Goal: Transaction & Acquisition: Book appointment/travel/reservation

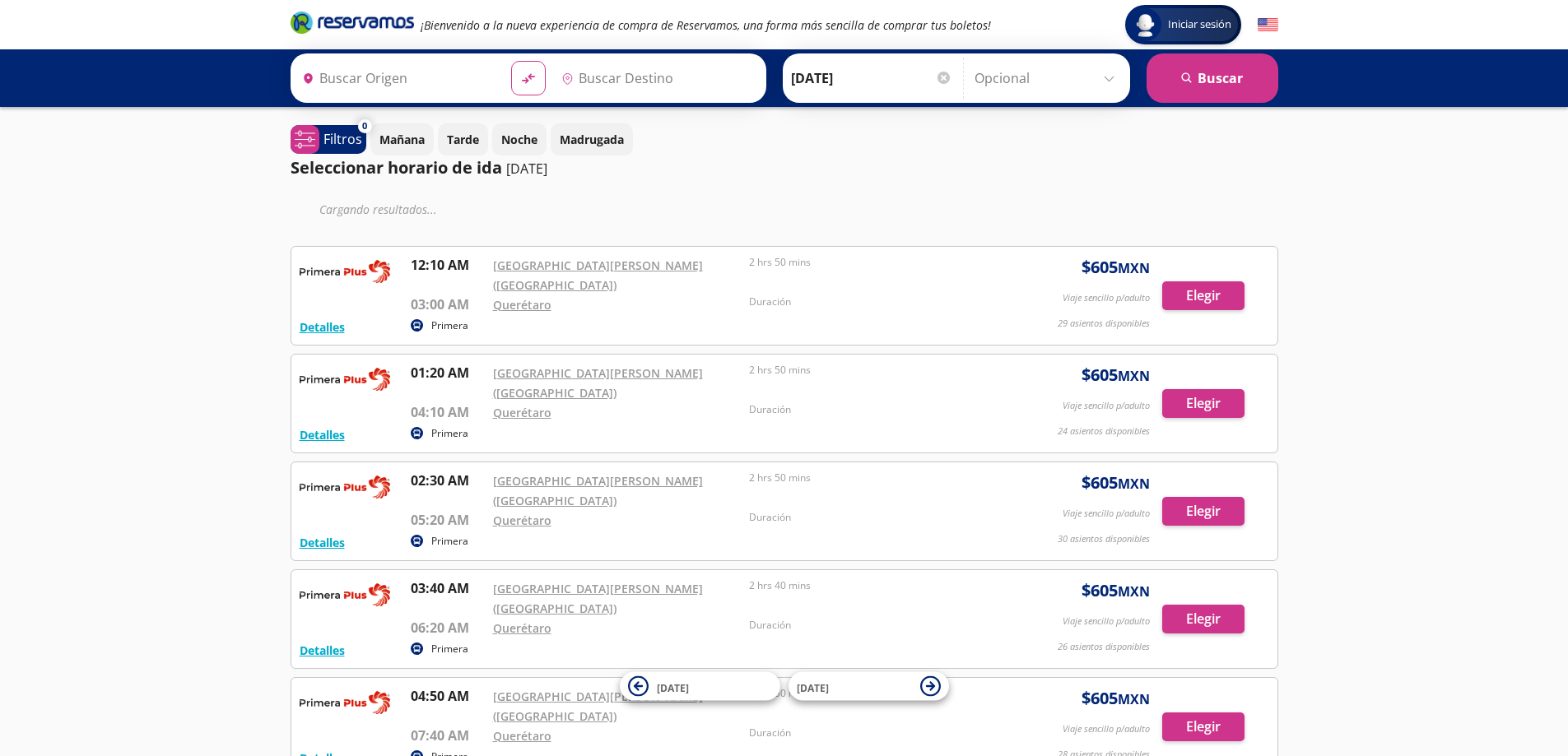
type input "[GEOGRAPHIC_DATA][PERSON_NAME] ([GEOGRAPHIC_DATA]), [GEOGRAPHIC_DATA]"
type input "Santiago de Querétaro, [GEOGRAPHIC_DATA]"
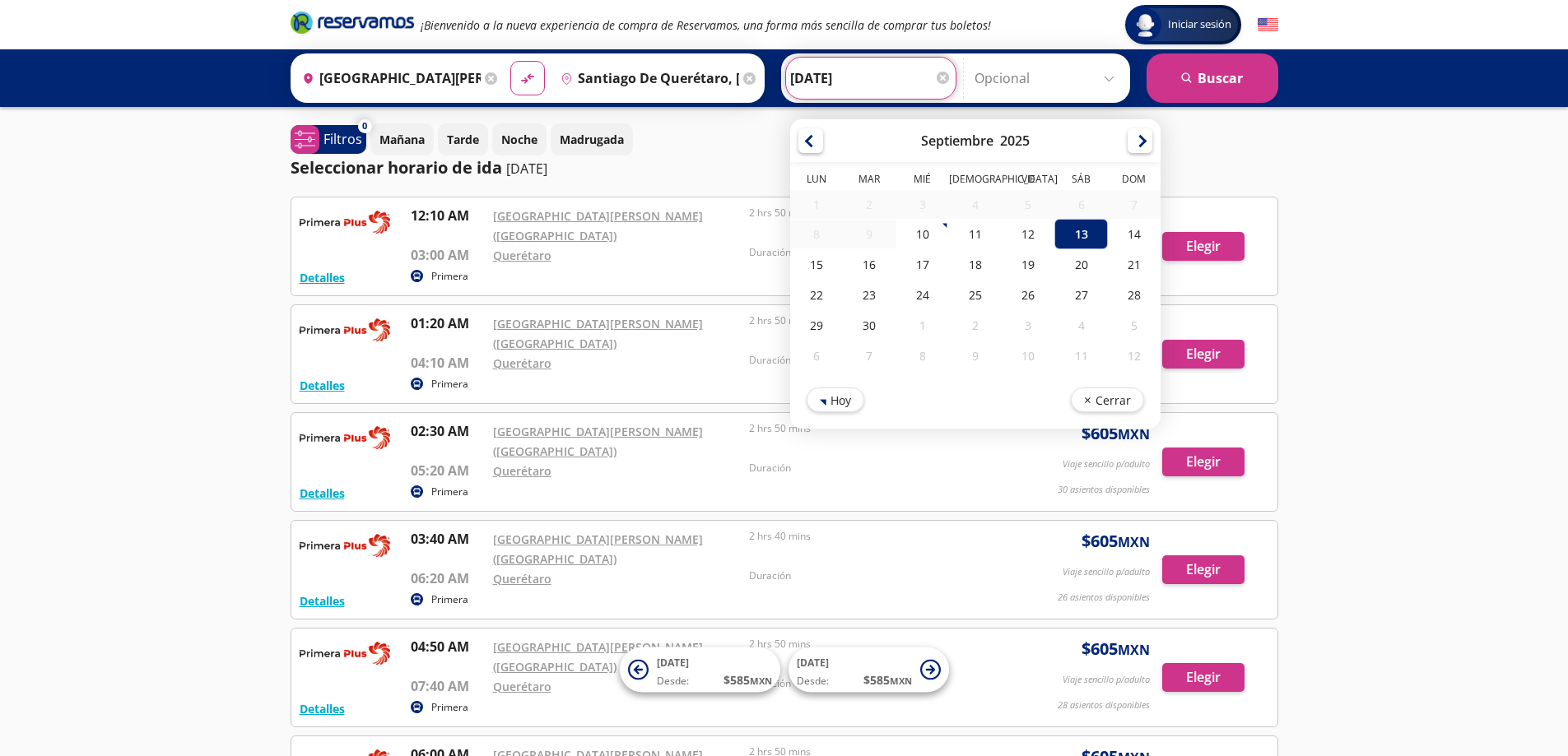
click at [829, 79] on input "[DATE]" at bounding box center [870, 78] width 161 height 41
click at [1128, 231] on div "14" at bounding box center [1133, 234] width 53 height 31
type input "[DATE]"
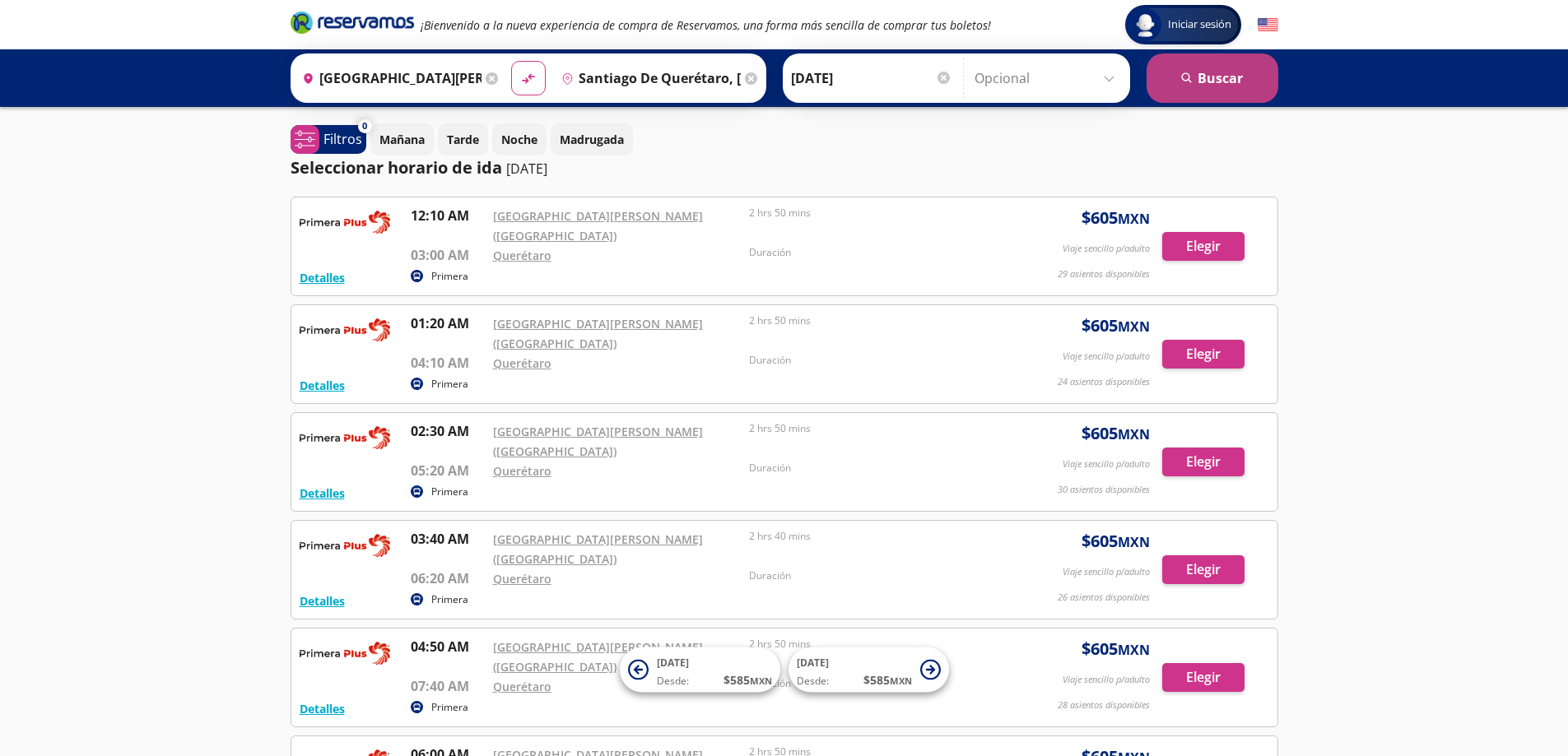
click at [1199, 78] on button "search [GEOGRAPHIC_DATA]" at bounding box center [1212, 79] width 131 height 49
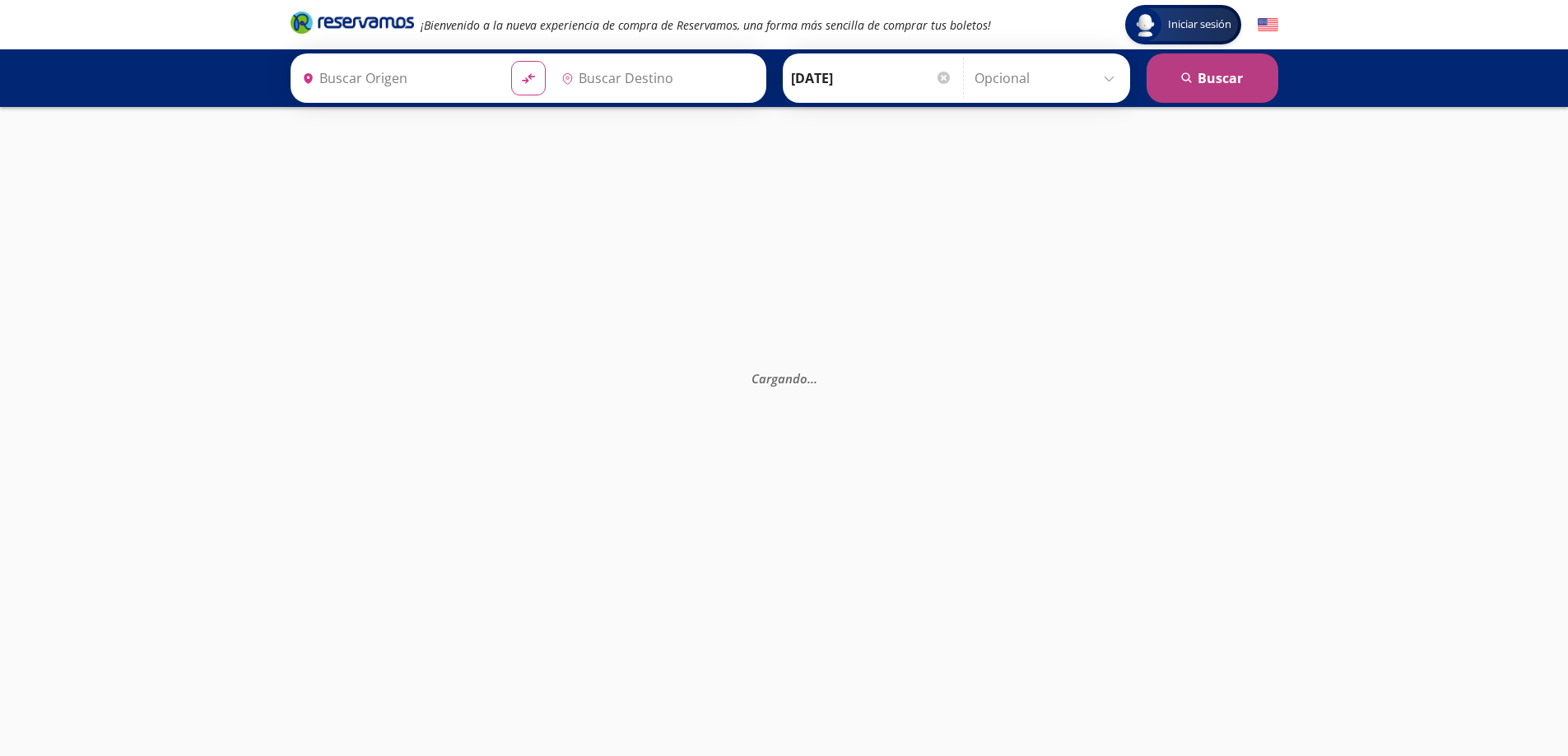
type input "Santiago de Querétaro, [GEOGRAPHIC_DATA]"
type input "[GEOGRAPHIC_DATA][PERSON_NAME] ([GEOGRAPHIC_DATA]), [GEOGRAPHIC_DATA]"
